Goal: Download file/media

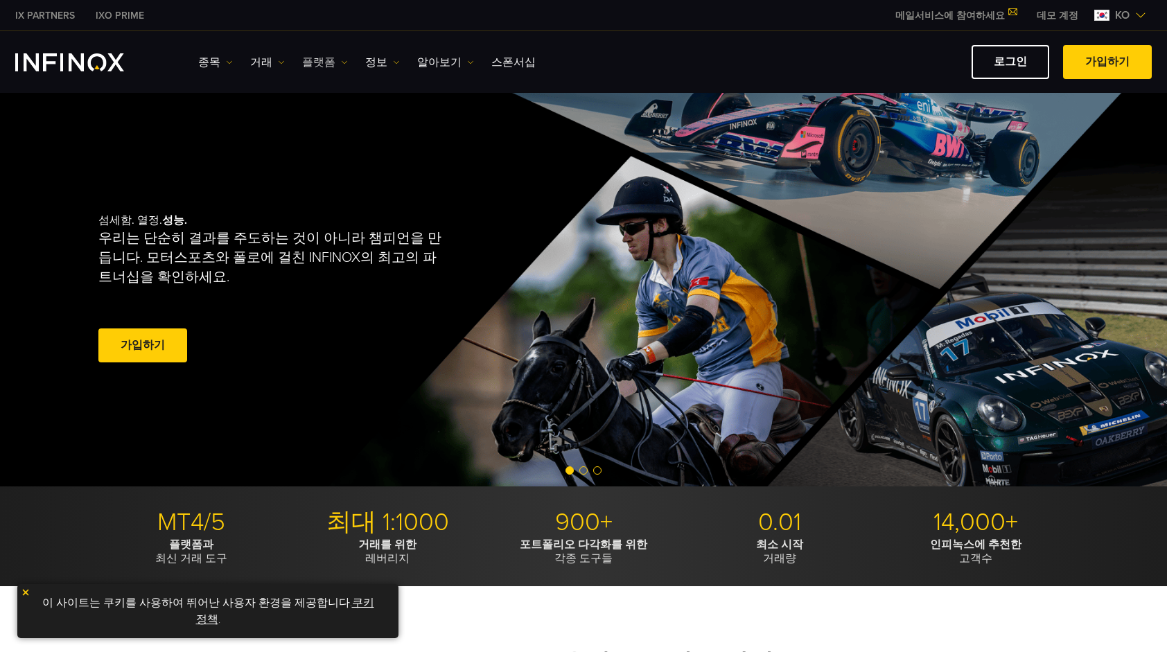
click at [316, 61] on link "플랫폼" at bounding box center [325, 62] width 46 height 17
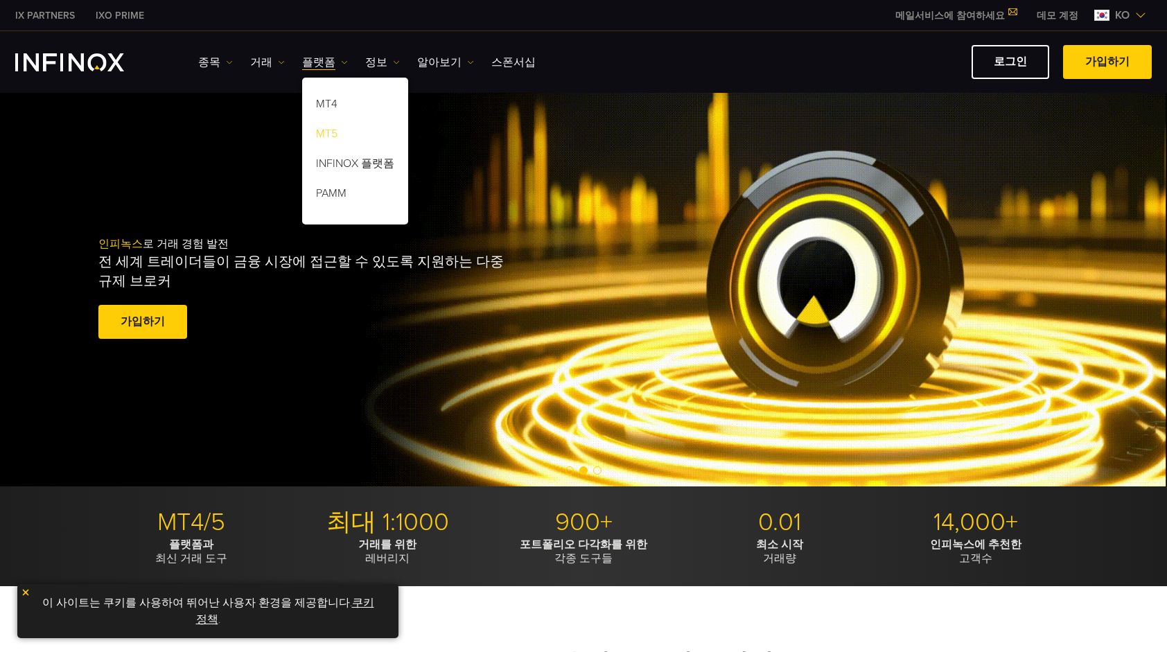
click at [317, 127] on link "MT5" at bounding box center [355, 136] width 106 height 30
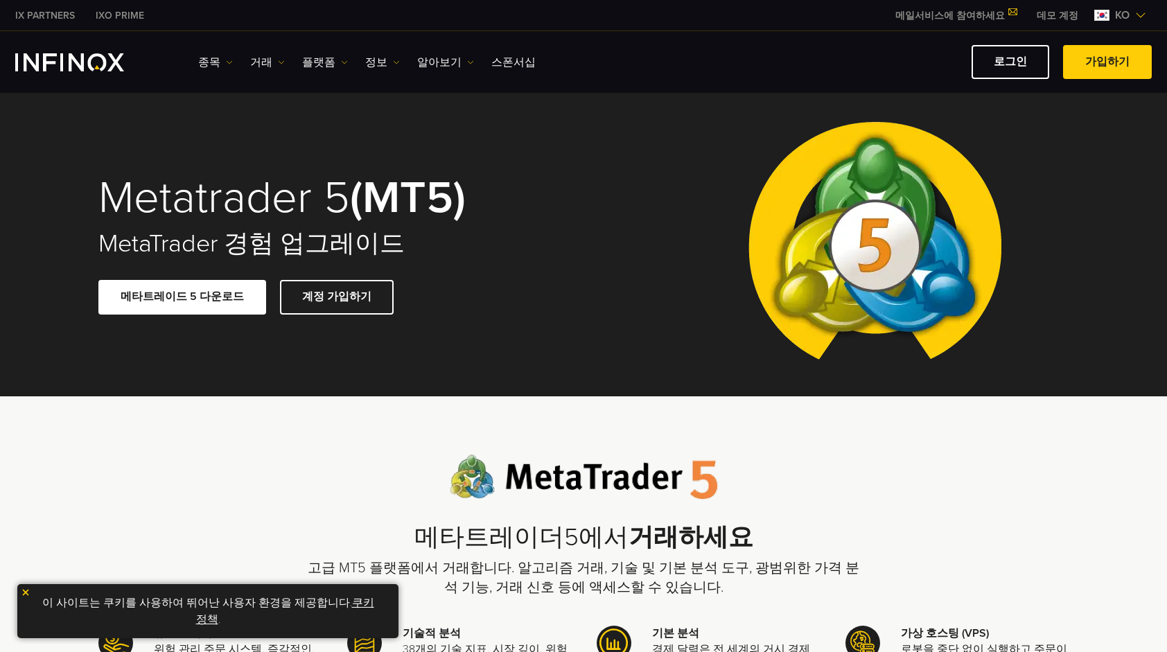
click at [181, 291] on link "메타트레이드 5 다운로드" at bounding box center [182, 297] width 168 height 34
click at [1012, 67] on link "로그인" at bounding box center [1010, 62] width 78 height 34
